Goal: Task Accomplishment & Management: Manage account settings

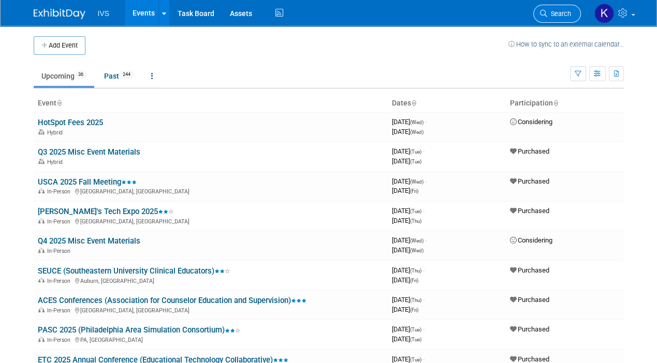
click at [550, 17] on span "Search" at bounding box center [559, 14] width 24 height 8
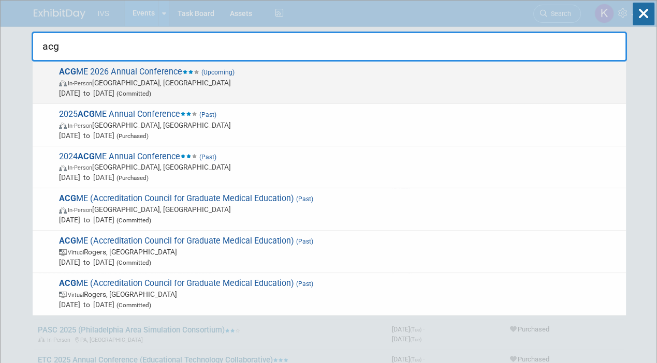
type input "acg"
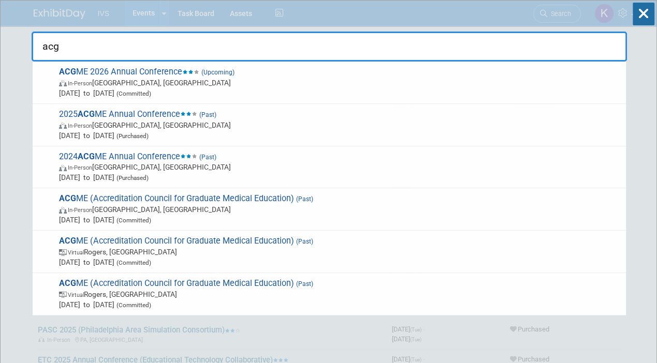
click at [147, 75] on span "ACG ME 2026 Annual Conference (Upcoming) In-Person [GEOGRAPHIC_DATA], [GEOGRAPH…" at bounding box center [338, 83] width 565 height 32
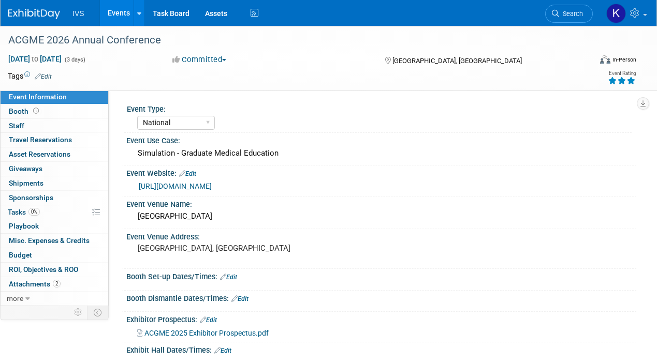
select select "National"
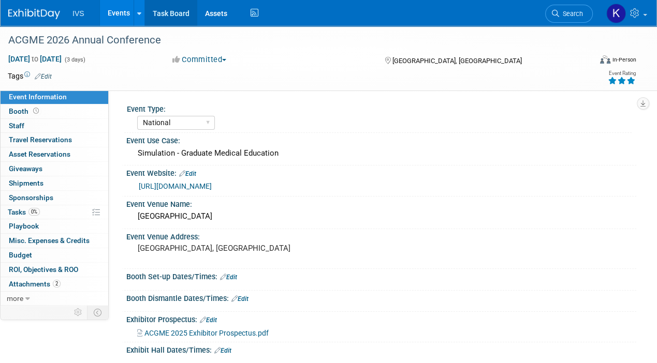
click at [183, 12] on link "Task Board" at bounding box center [171, 13] width 52 height 26
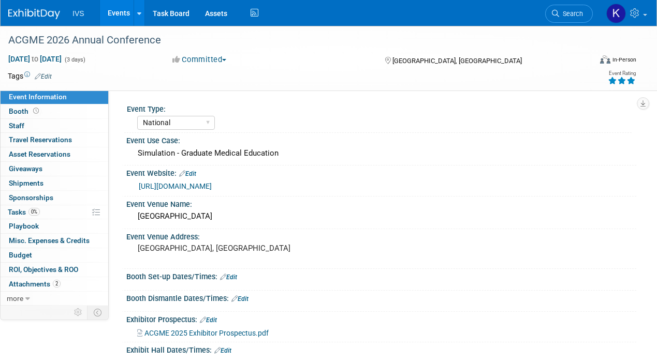
select select "National"
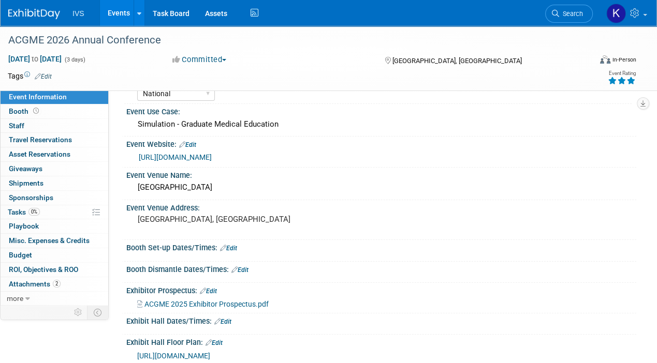
scroll to position [52, 0]
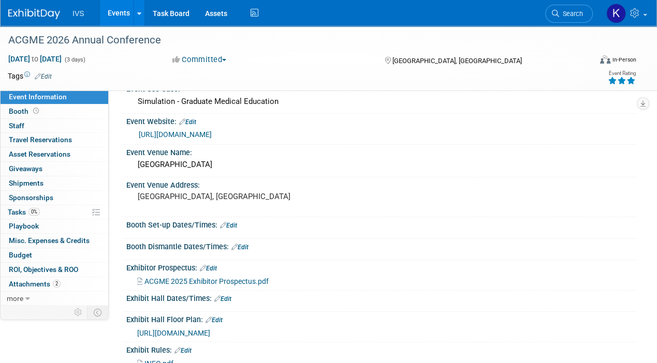
click at [212, 136] on link "https://web.cvent.com/event/b1cad9aa-cba1-4d6a-8c23-0889063cc008/websitePage:d3…" at bounding box center [175, 134] width 73 height 8
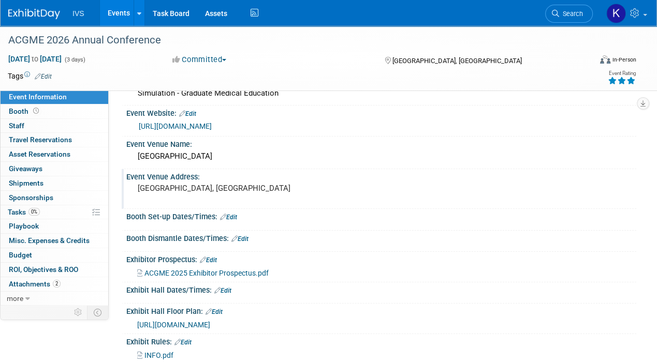
scroll to position [0, 0]
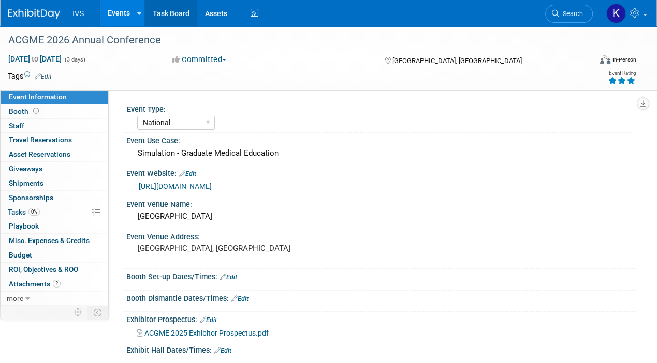
click at [176, 19] on link "Task Board" at bounding box center [171, 13] width 52 height 26
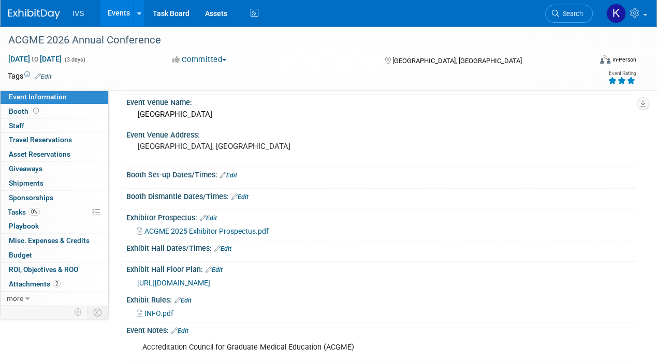
scroll to position [104, 0]
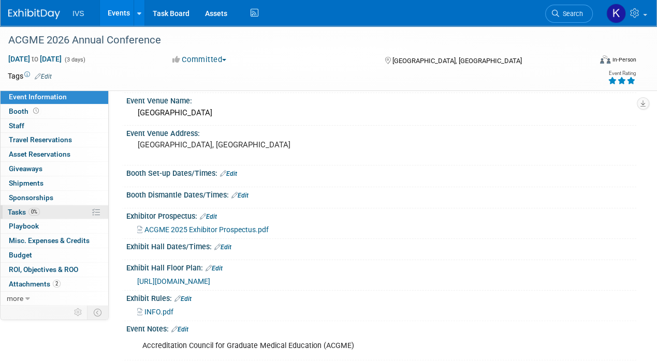
click at [50, 210] on link "0% Tasks 0%" at bounding box center [55, 212] width 108 height 14
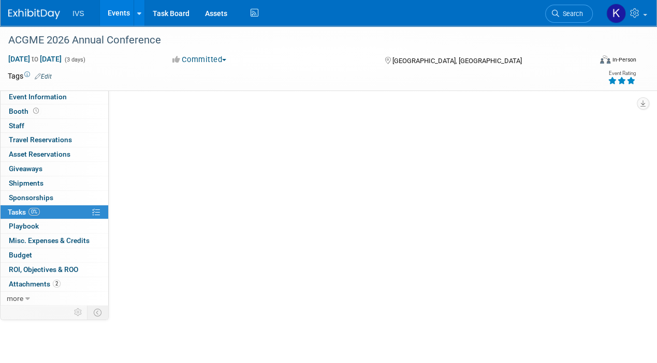
scroll to position [0, 0]
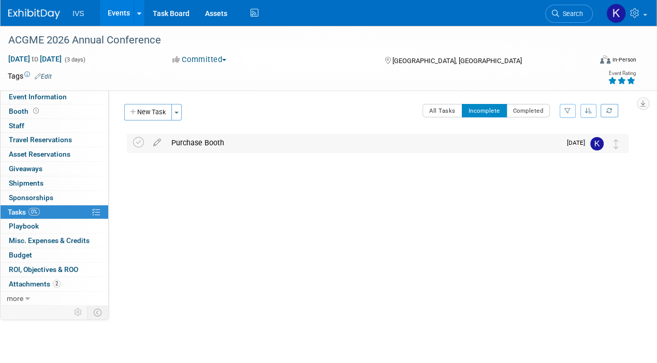
click at [276, 139] on div "Purchase Booth" at bounding box center [363, 143] width 394 height 18
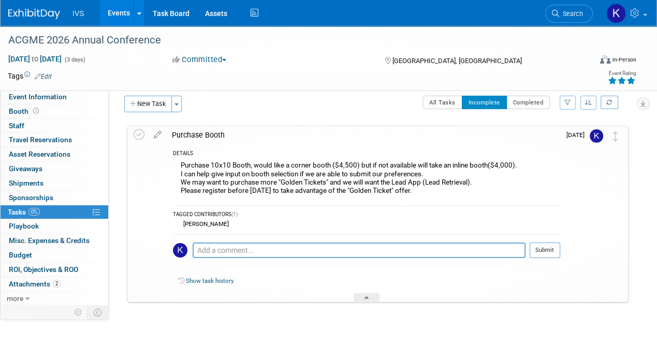
scroll to position [10, 0]
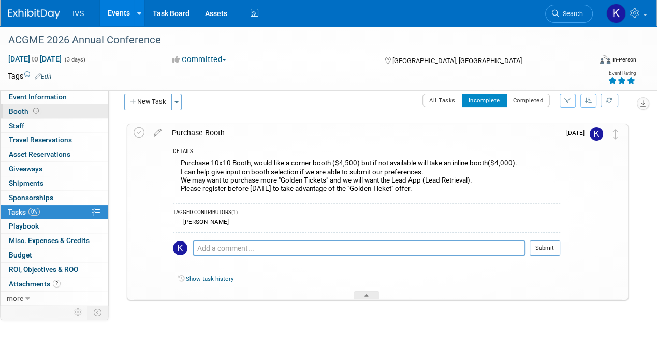
click at [21, 112] on span "Booth" at bounding box center [25, 111] width 32 height 8
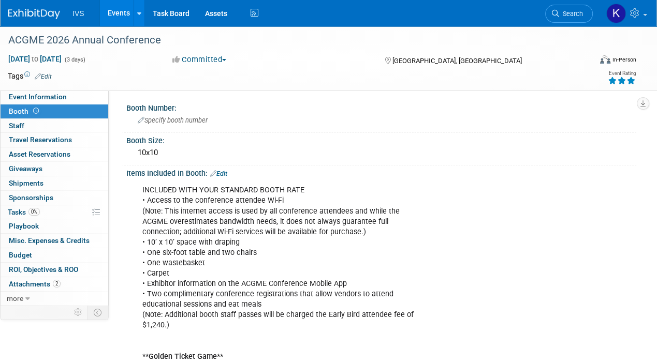
scroll to position [0, 0]
click at [451, 133] on div "Booth Number: Specify booth number" at bounding box center [379, 117] width 514 height 33
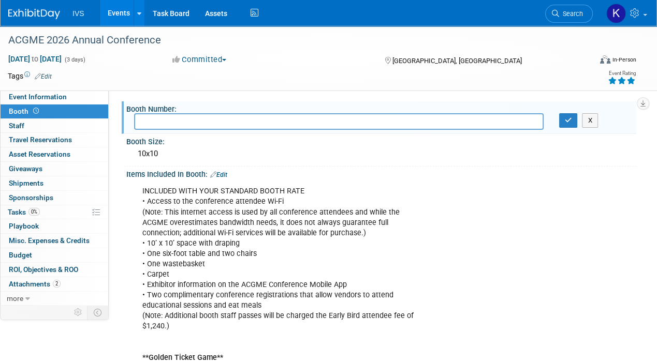
click at [156, 122] on input "text" at bounding box center [338, 121] width 409 height 16
type input "107"
click at [560, 121] on button "button" at bounding box center [568, 120] width 19 height 14
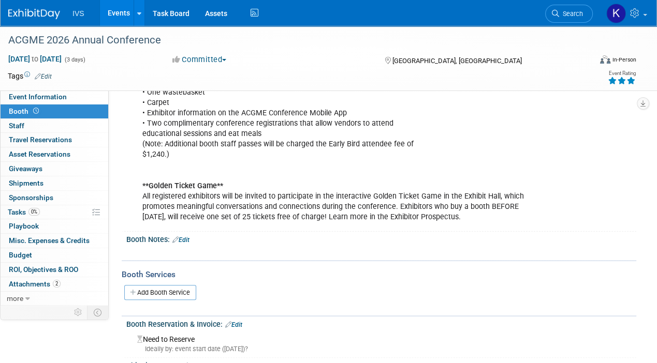
scroll to position [214, 0]
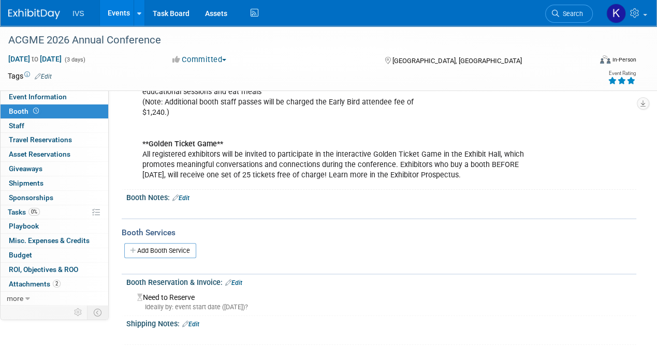
click at [244, 279] on div "Booth Reservation & Invoice: Edit" at bounding box center [381, 281] width 510 height 13
click at [235, 282] on link "Edit" at bounding box center [233, 282] width 17 height 7
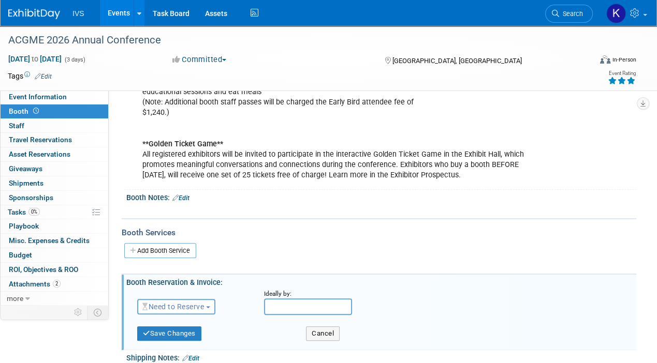
scroll to position [247, 0]
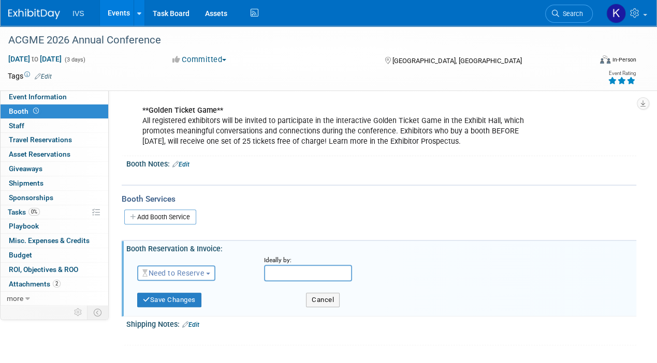
click at [201, 269] on span "Need to Reserve" at bounding box center [173, 273] width 62 height 8
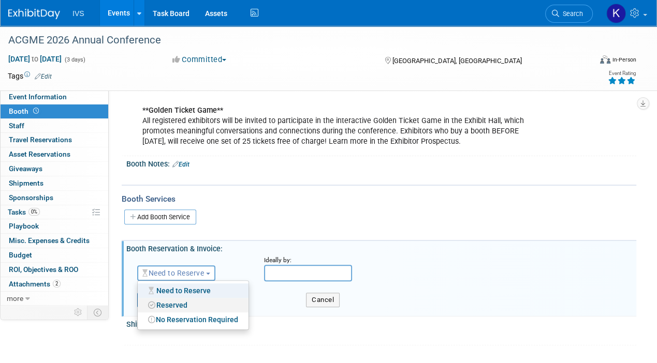
click at [197, 301] on link "Reserved" at bounding box center [193, 305] width 111 height 14
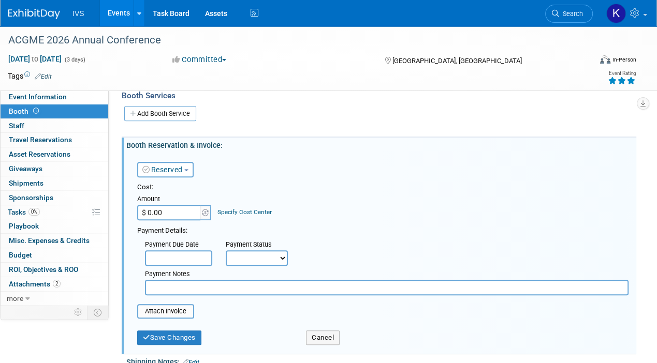
scroll to position [388, 0]
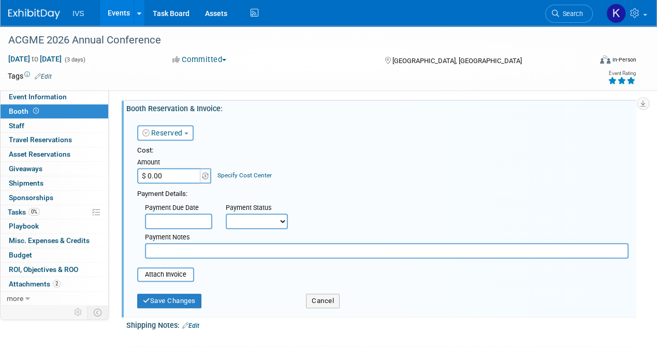
click at [161, 175] on input "$ 0.00" at bounding box center [169, 176] width 65 height 16
type input "$ 4,500.00"
drag, startPoint x: 609, startPoint y: 197, endPoint x: 528, endPoint y: 233, distance: 88.5
click at [609, 199] on div "Payment Due Date Payment Status Not Paid Yet Partially Paid Paid in Full Next P…" at bounding box center [382, 229] width 507 height 60
click at [159, 269] on input "file" at bounding box center [131, 275] width 123 height 12
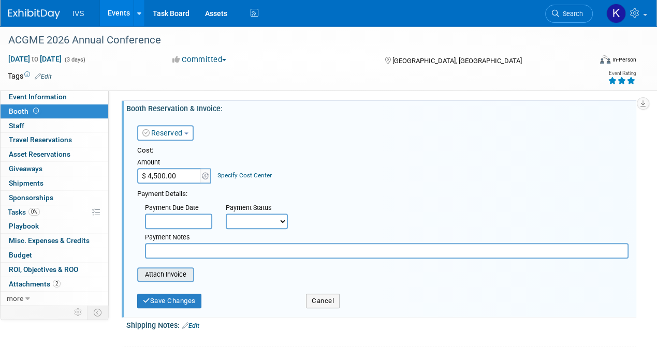
click at [164, 273] on input "file" at bounding box center [131, 275] width 123 height 12
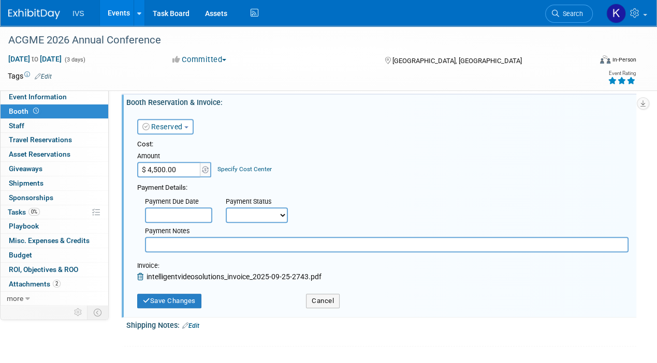
scroll to position [394, 0]
click at [173, 293] on button "Save Changes" at bounding box center [169, 300] width 64 height 14
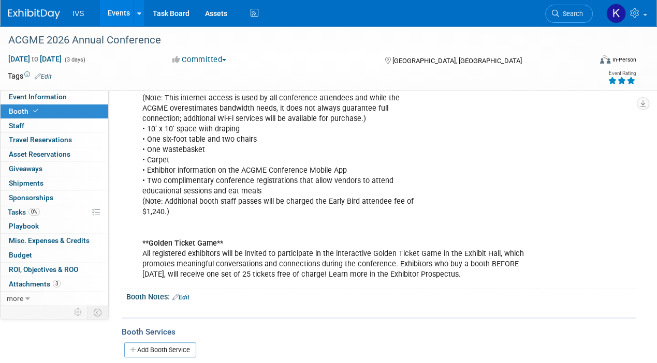
scroll to position [218, 0]
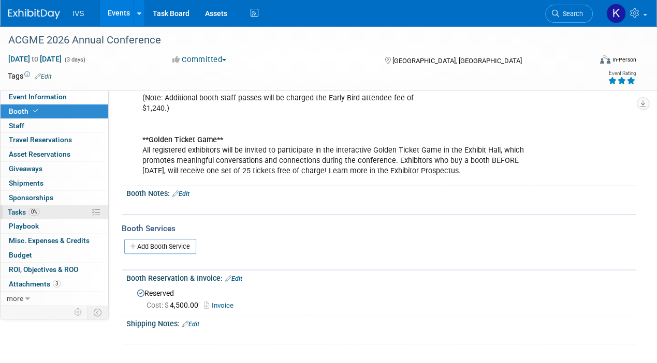
click at [23, 211] on span "Tasks 0%" at bounding box center [24, 212] width 32 height 8
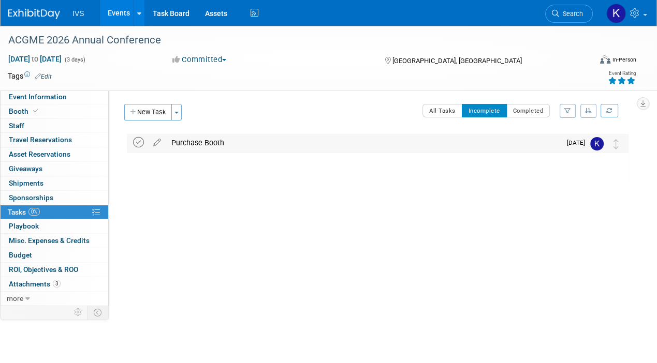
click at [138, 140] on icon at bounding box center [138, 142] width 11 height 11
click at [200, 61] on button "Committed" at bounding box center [200, 59] width 62 height 11
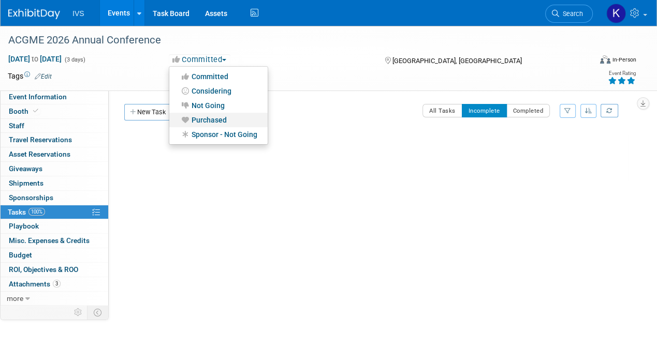
click at [202, 116] on link "Purchased" at bounding box center [218, 120] width 98 height 14
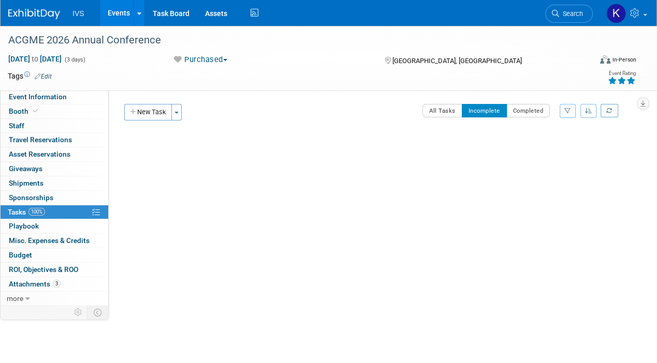
click at [107, 85] on div "Tags Edit Event Rating" at bounding box center [322, 78] width 644 height 18
